Goal: Task Accomplishment & Management: Use online tool/utility

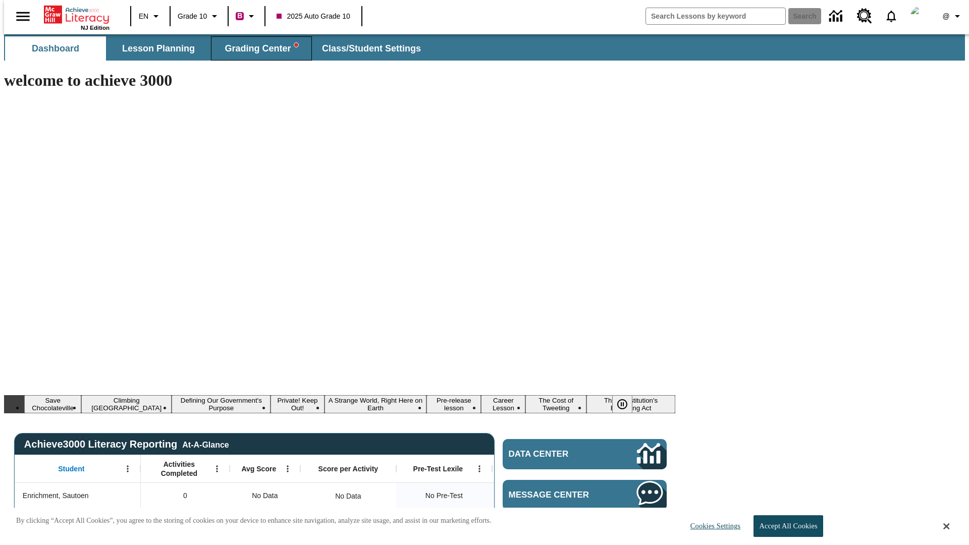
click at [257, 48] on span "Grading Center" at bounding box center [260, 49] width 73 height 12
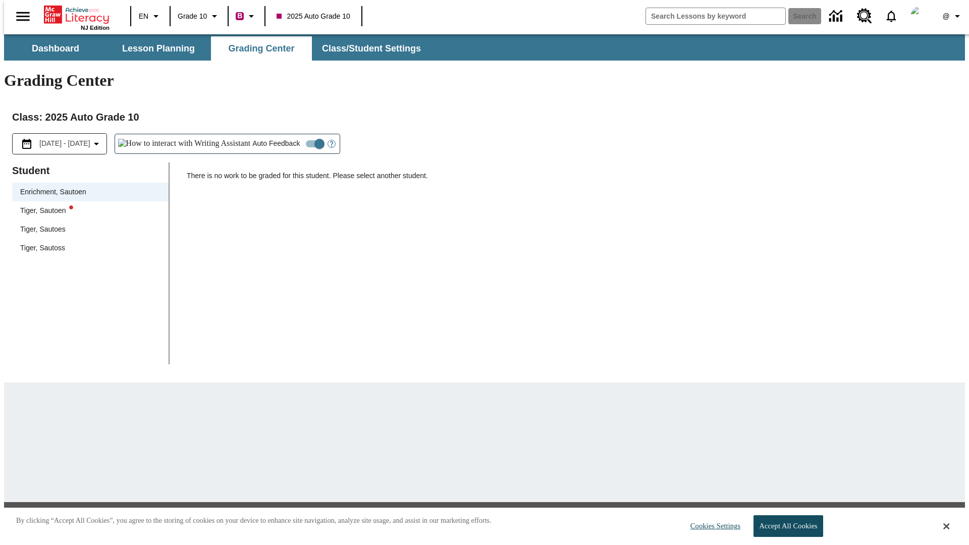
click at [87, 205] on div "Tiger, Sautoen" at bounding box center [90, 210] width 140 height 11
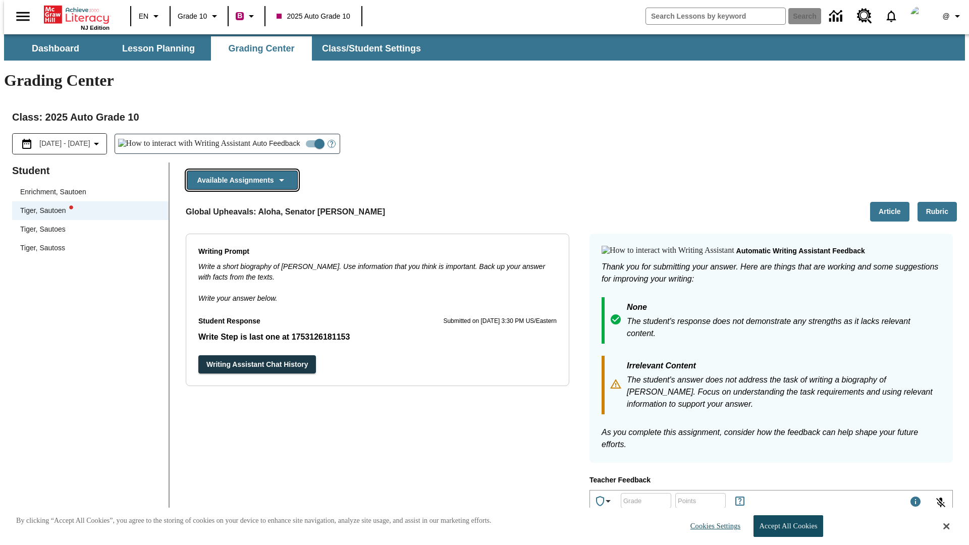
click at [239, 171] on button "Available Assignments" at bounding box center [242, 181] width 111 height 20
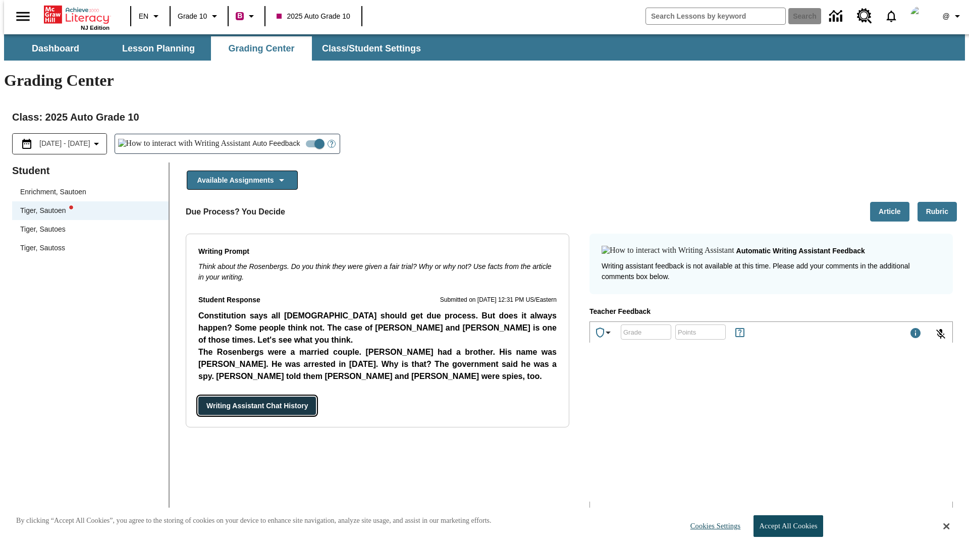
click at [198, 397] on button "Writing Assistant Chat History" at bounding box center [257, 406] width 118 height 19
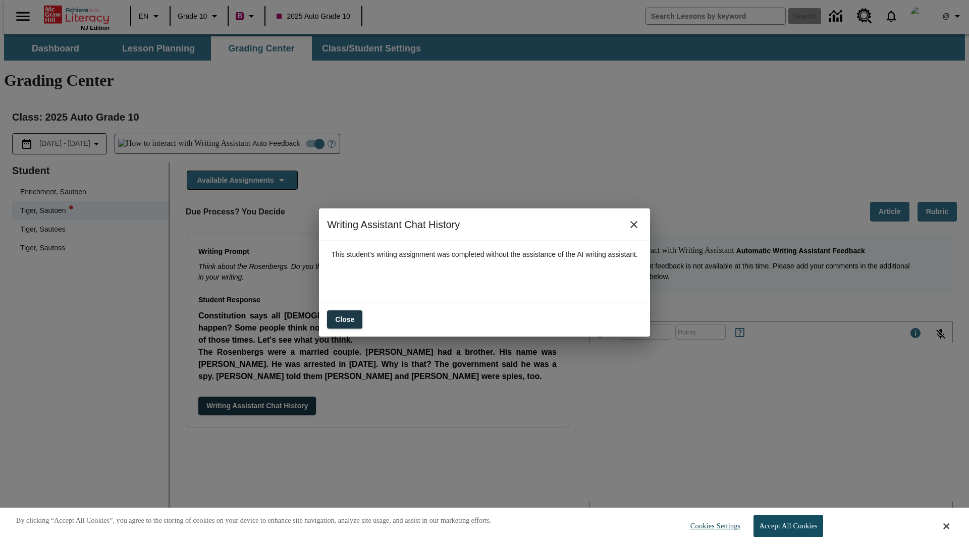
click at [637, 228] on icon "close" at bounding box center [633, 224] width 7 height 7
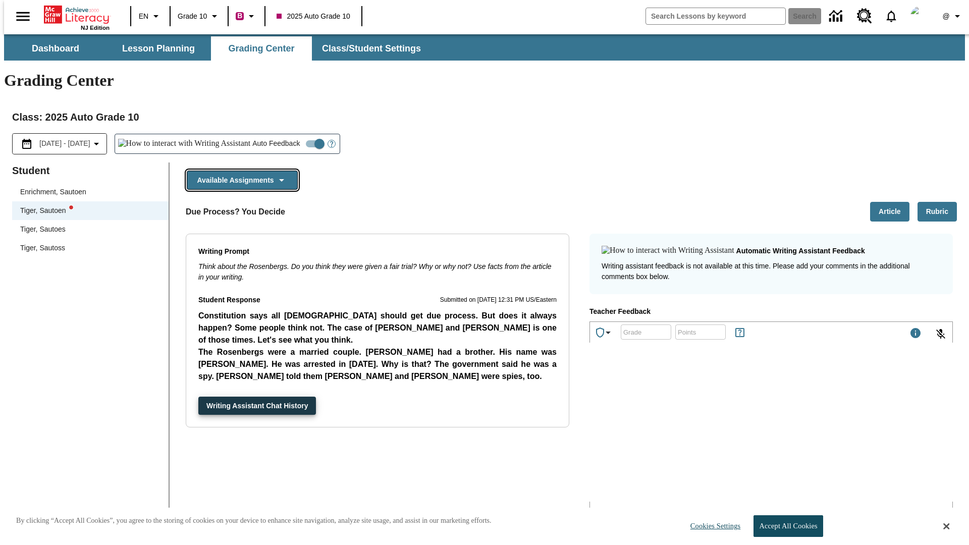
click at [239, 171] on button "Available Assignments" at bounding box center [242, 181] width 111 height 20
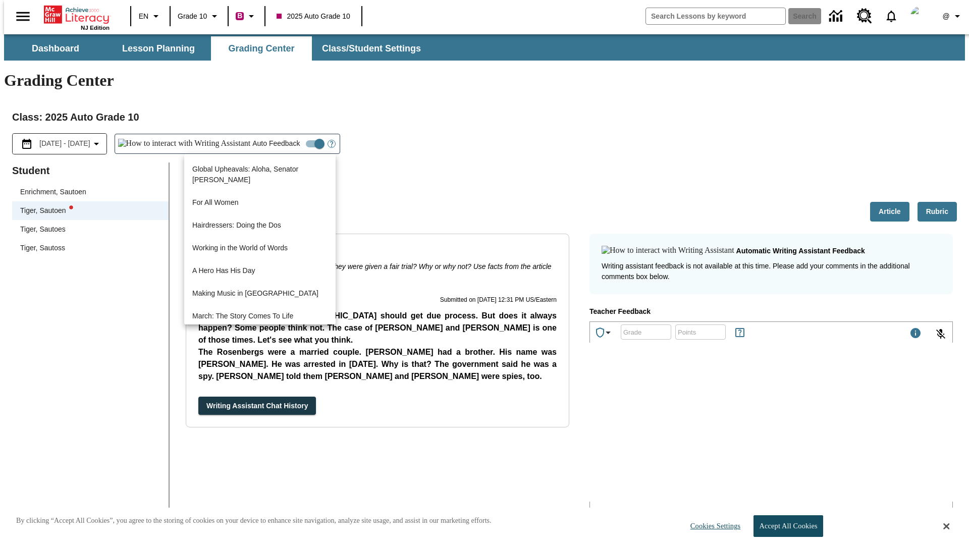
scroll to position [428, 0]
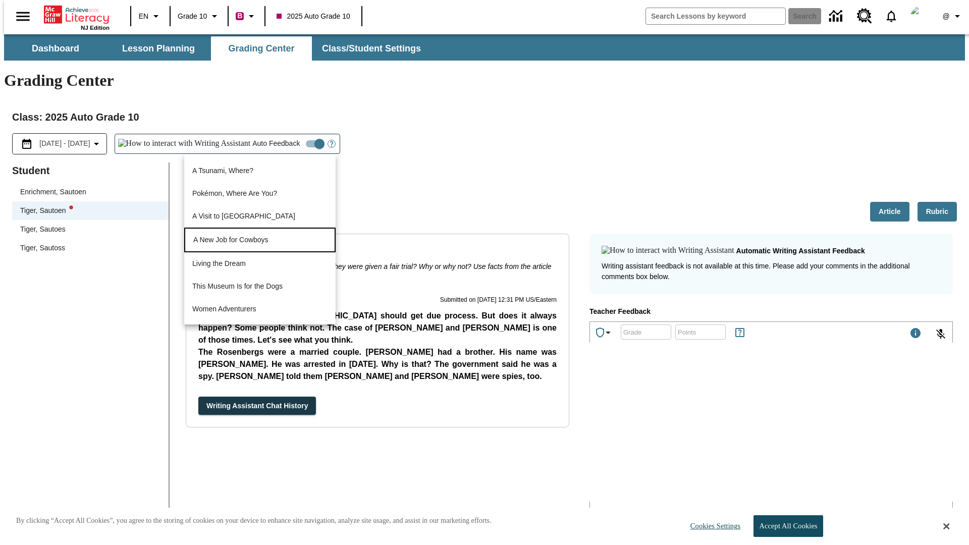
click at [260, 239] on p "A New Job for Cowboys" at bounding box center [230, 240] width 75 height 11
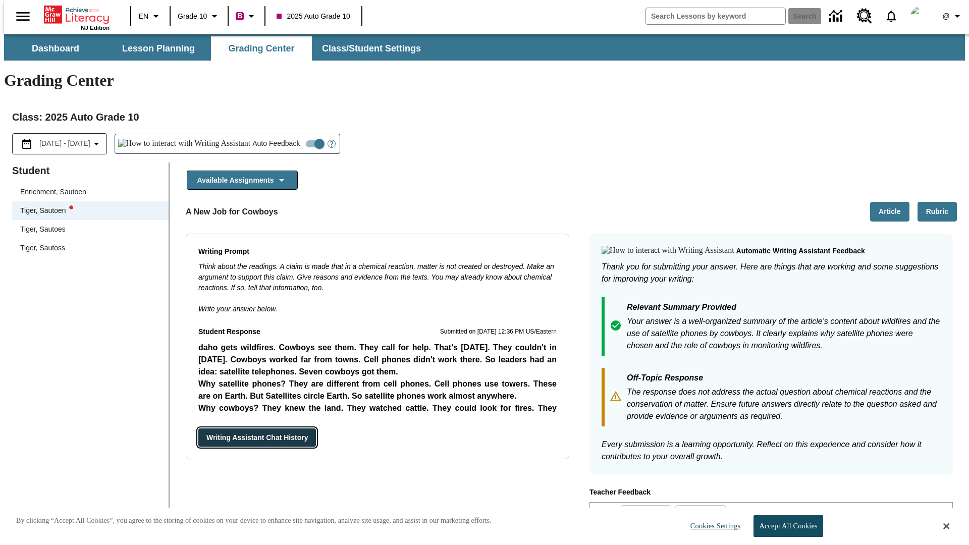
click at [198, 428] on button "Writing Assistant Chat History" at bounding box center [257, 437] width 118 height 19
